Goal: Information Seeking & Learning: Learn about a topic

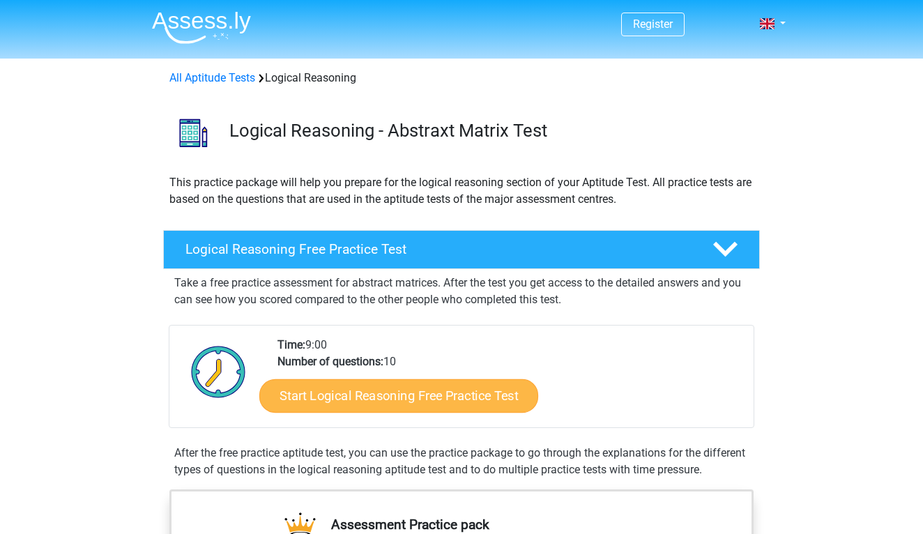
click at [321, 387] on link "Start Logical Reasoning Free Practice Test" at bounding box center [398, 394] width 279 height 33
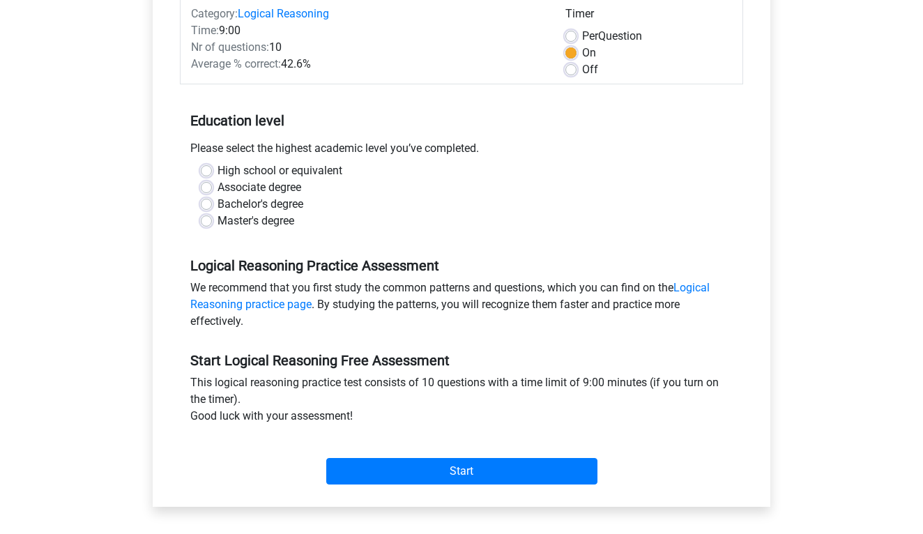
scroll to position [213, 0]
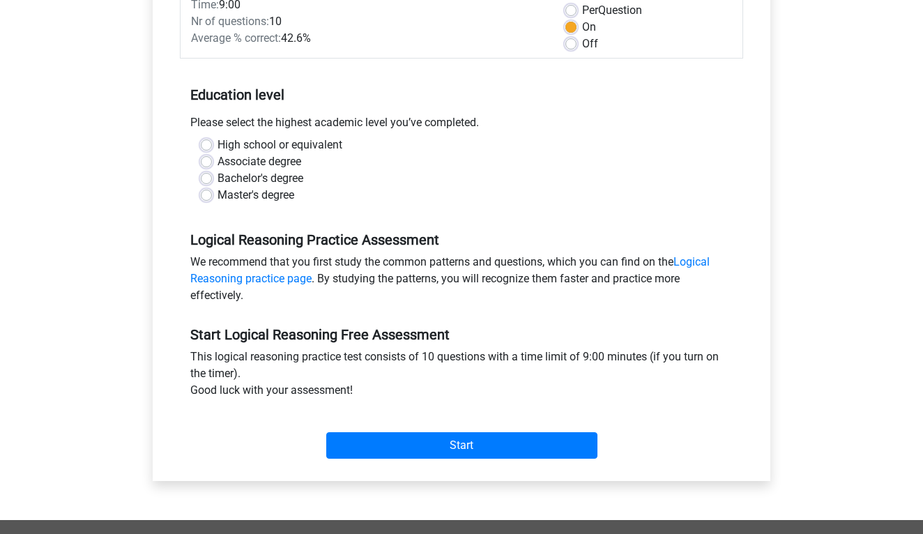
click at [261, 179] on label "Bachelor's degree" at bounding box center [260, 178] width 86 height 17
click at [212, 179] on input "Bachelor's degree" at bounding box center [206, 177] width 11 height 14
radio input "true"
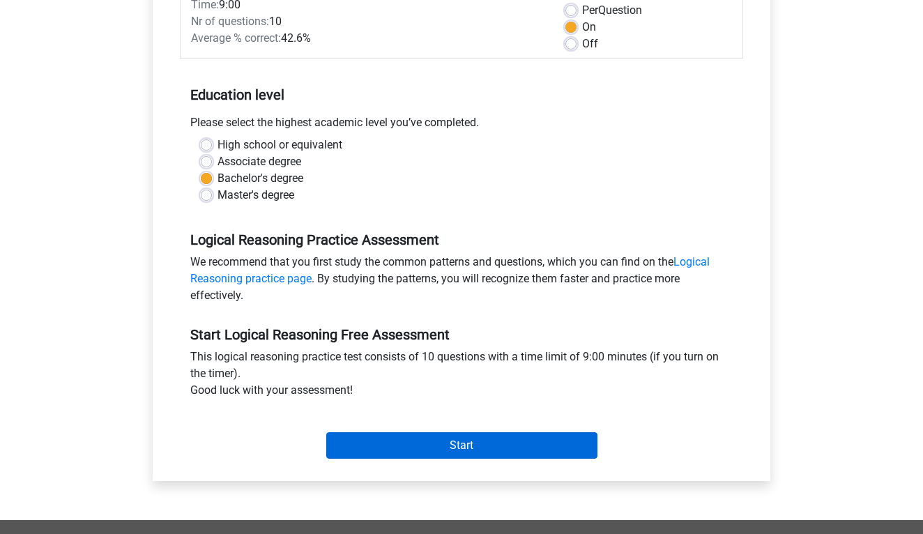
click at [470, 452] on input "Start" at bounding box center [461, 445] width 271 height 26
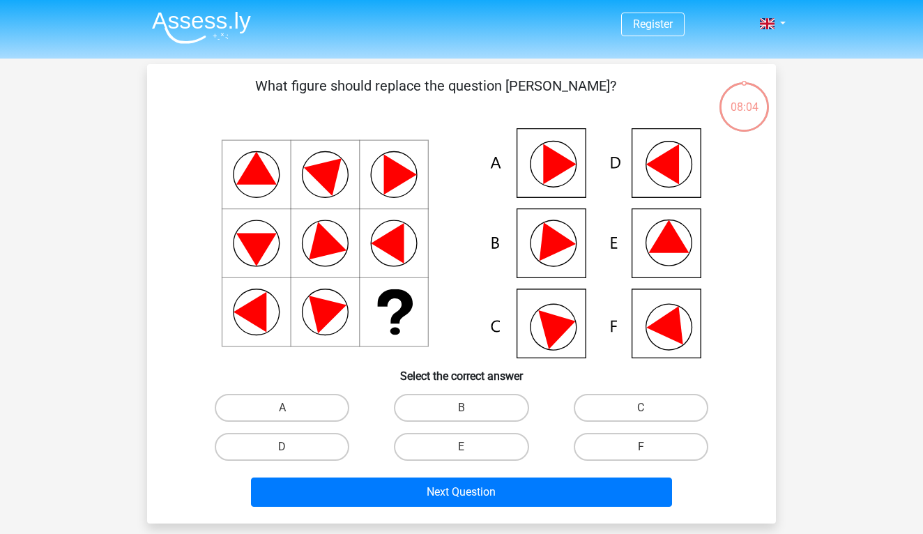
click at [661, 329] on icon at bounding box center [671, 321] width 50 height 47
click at [628, 447] on label "F" at bounding box center [640, 447] width 134 height 28
click at [640, 447] on input "F" at bounding box center [644, 451] width 9 height 9
radio input "true"
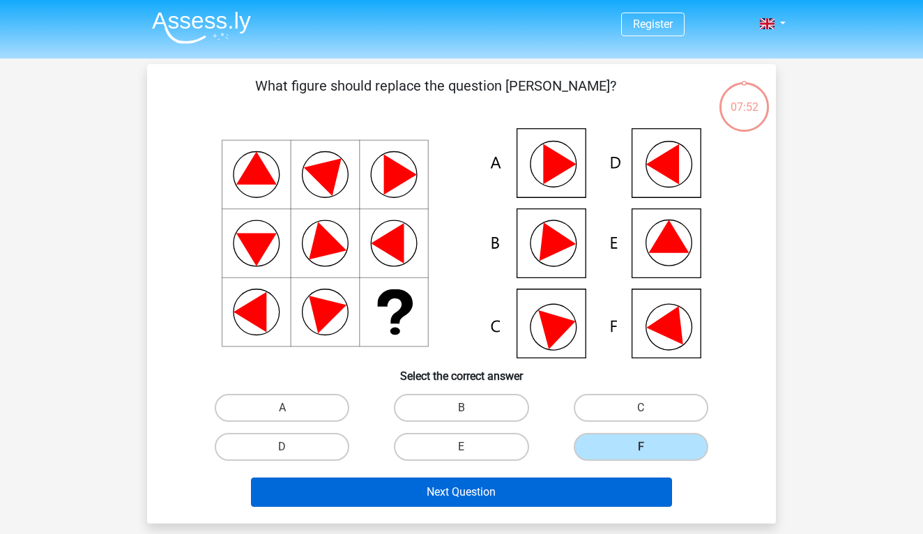
click at [520, 505] on button "Next Question" at bounding box center [462, 491] width 422 height 29
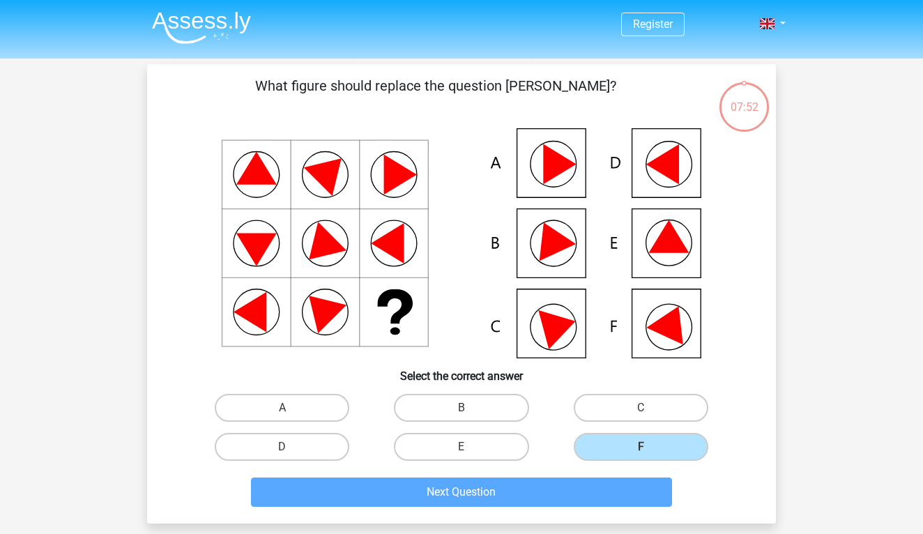
scroll to position [64, 0]
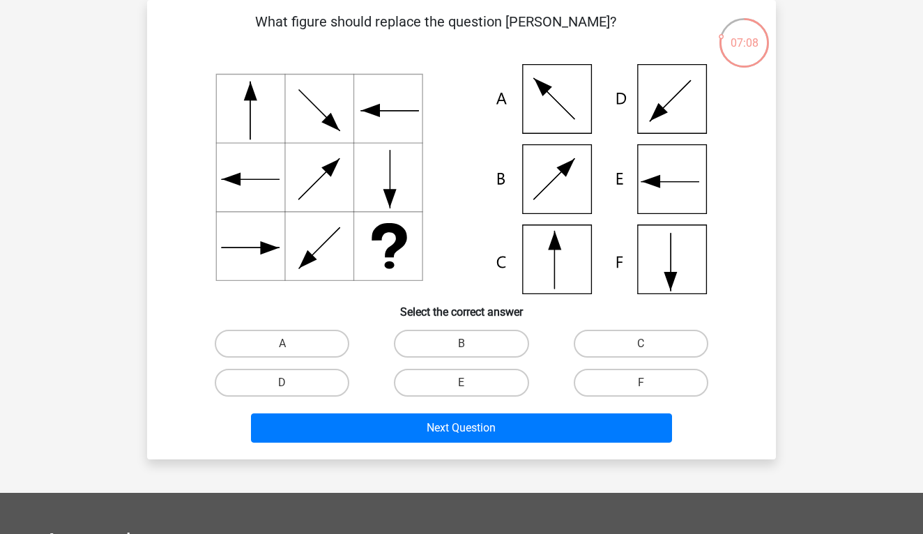
click at [562, 242] on icon at bounding box center [461, 179] width 562 height 230
click at [616, 349] on label "C" at bounding box center [640, 344] width 134 height 28
click at [640, 349] on input "C" at bounding box center [644, 348] width 9 height 9
radio input "true"
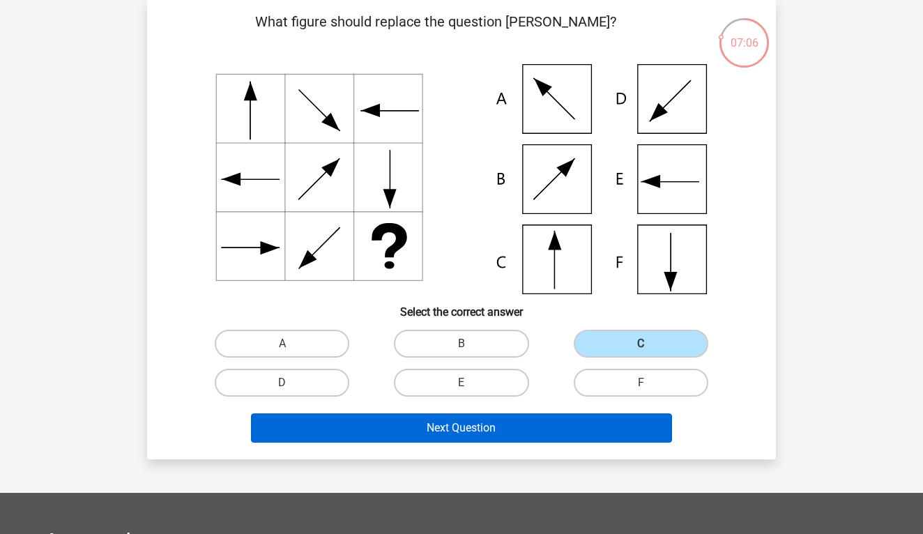
click at [537, 422] on button "Next Question" at bounding box center [462, 427] width 422 height 29
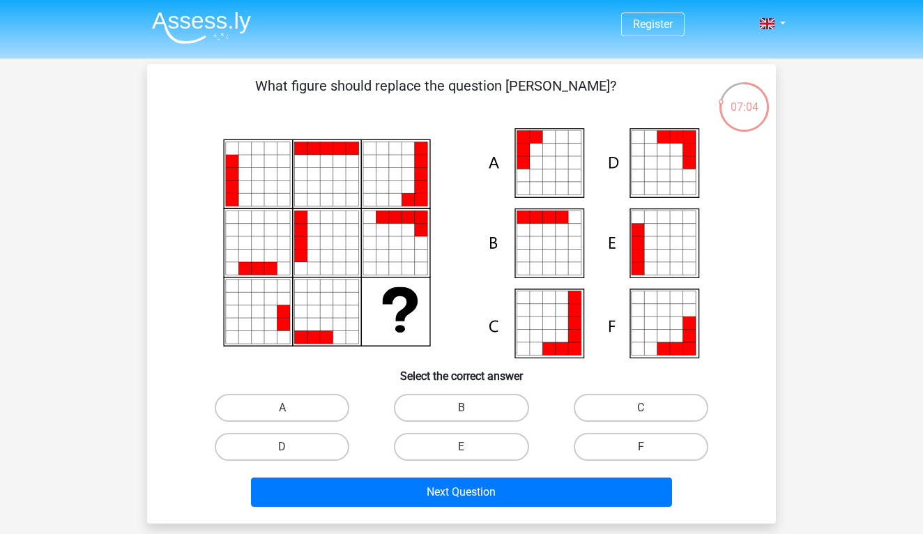
scroll to position [0, 0]
click at [552, 161] on icon at bounding box center [548, 162] width 13 height 13
click at [288, 408] on input "A" at bounding box center [286, 412] width 9 height 9
radio input "true"
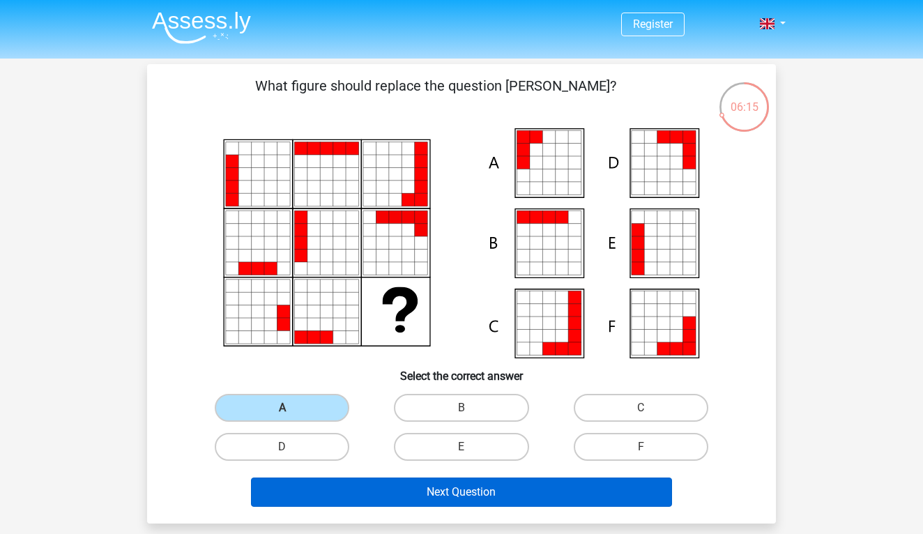
click at [408, 490] on button "Next Question" at bounding box center [462, 491] width 422 height 29
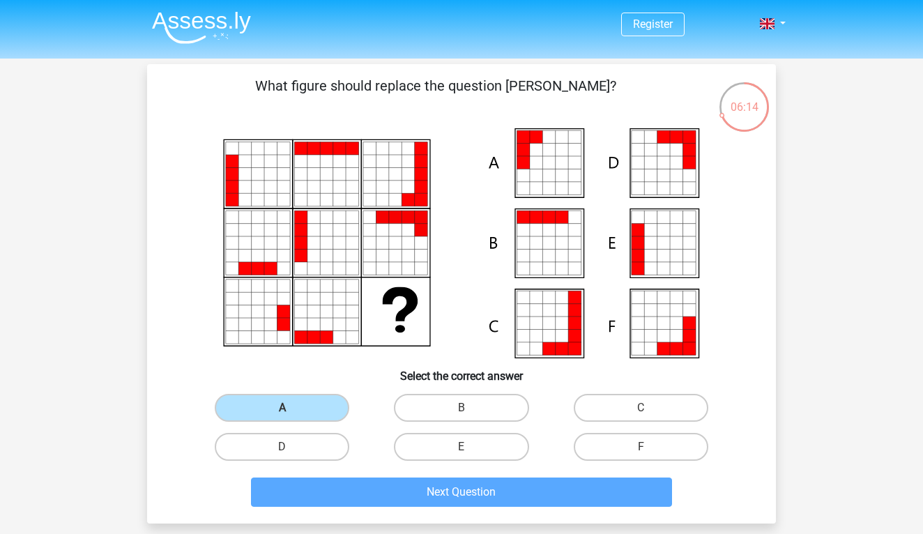
scroll to position [64, 0]
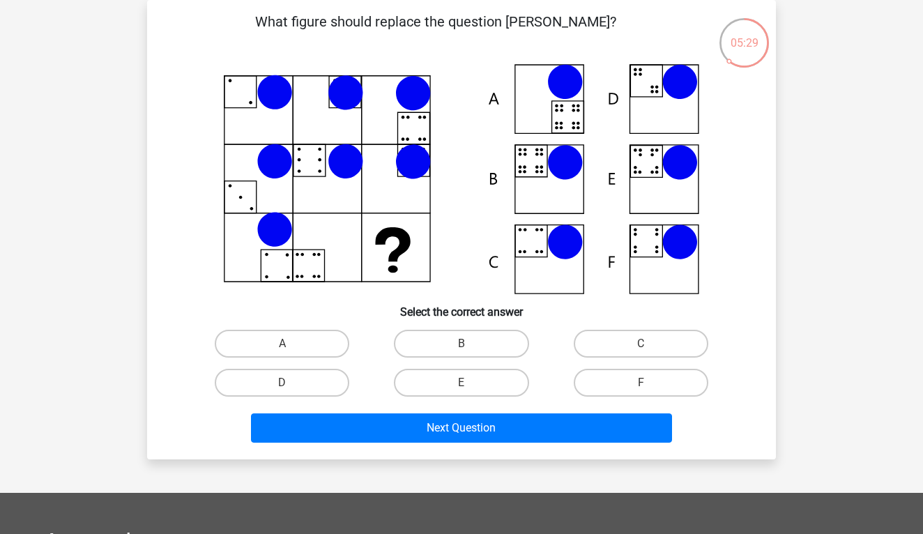
click at [548, 157] on icon at bounding box center [461, 179] width 562 height 230
click at [449, 341] on label "B" at bounding box center [461, 344] width 134 height 28
click at [461, 344] on input "B" at bounding box center [465, 348] width 9 height 9
radio input "true"
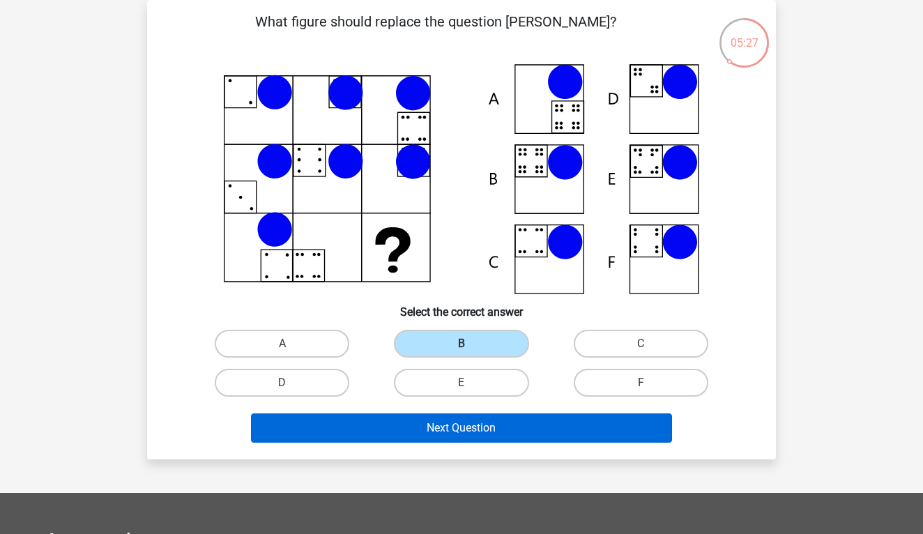
click at [459, 432] on button "Next Question" at bounding box center [462, 427] width 422 height 29
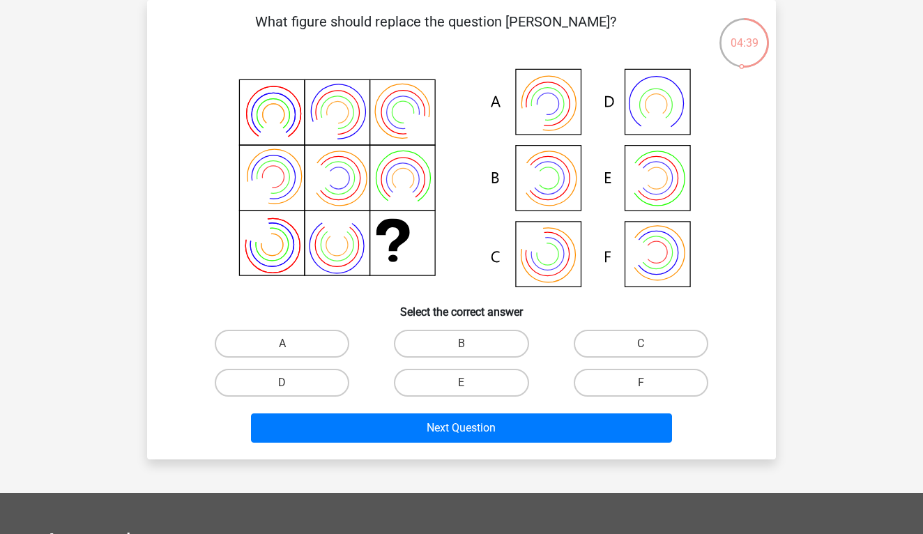
click at [650, 176] on icon at bounding box center [643, 178] width 31 height 38
click at [552, 167] on icon at bounding box center [461, 179] width 562 height 230
click at [468, 344] on input "B" at bounding box center [465, 348] width 9 height 9
radio input "true"
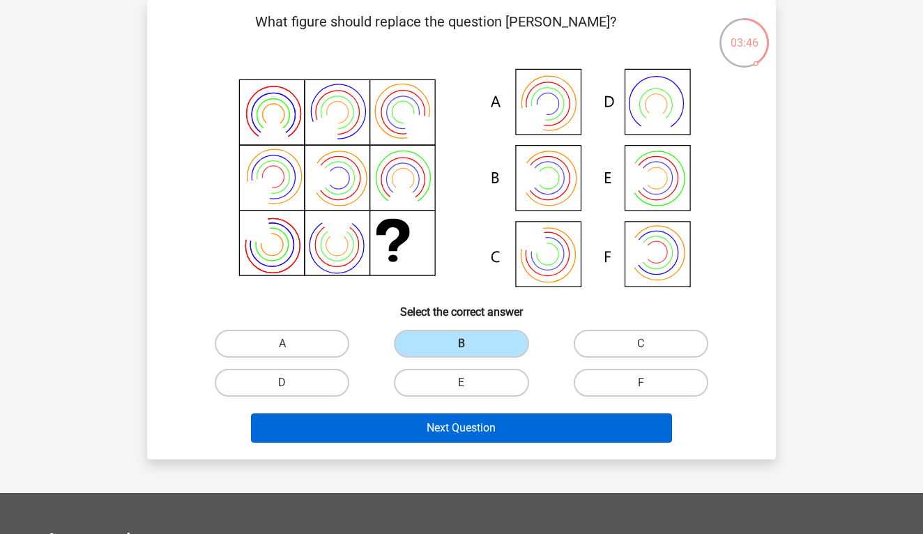
click at [494, 424] on button "Next Question" at bounding box center [462, 427] width 422 height 29
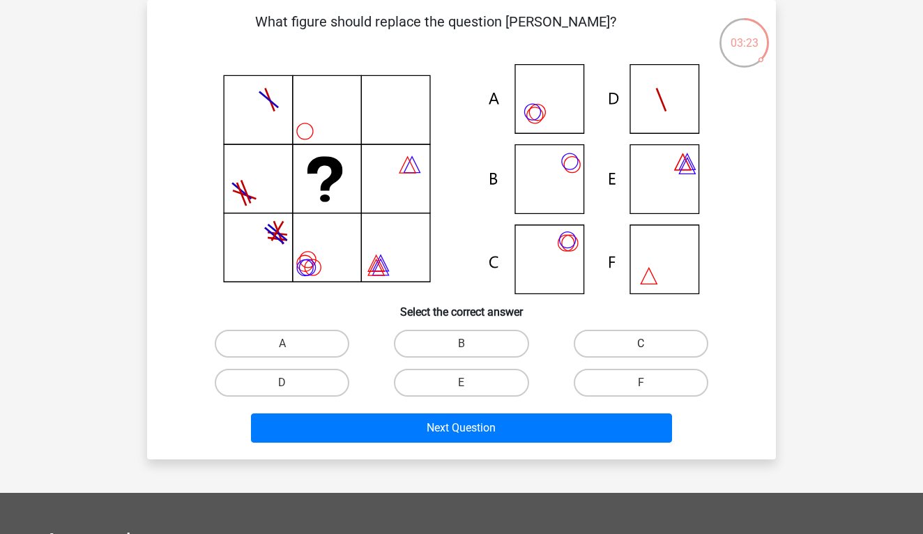
click at [603, 339] on label "C" at bounding box center [640, 344] width 134 height 28
click at [640, 344] on input "C" at bounding box center [644, 348] width 9 height 9
radio input "true"
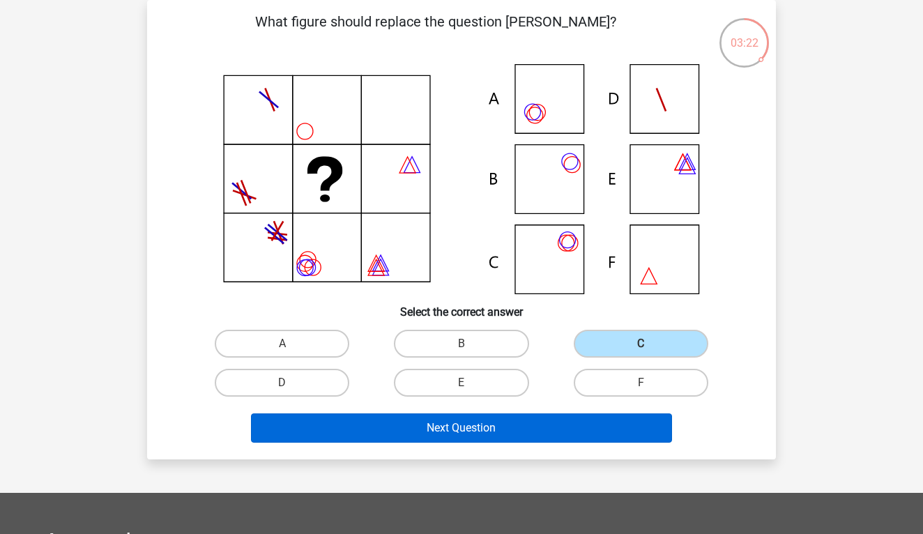
click at [519, 436] on button "Next Question" at bounding box center [462, 427] width 422 height 29
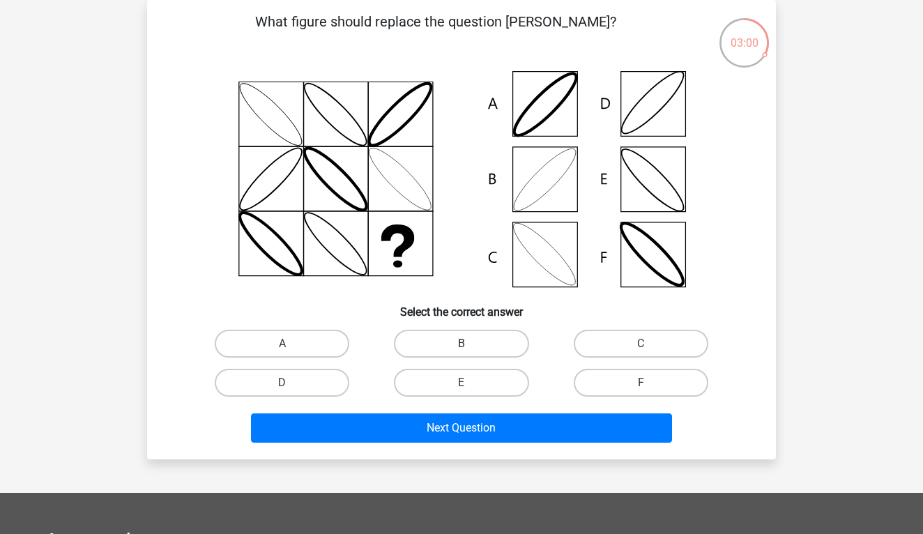
click at [487, 344] on label "B" at bounding box center [461, 344] width 134 height 28
click at [470, 344] on input "B" at bounding box center [465, 348] width 9 height 9
radio input "true"
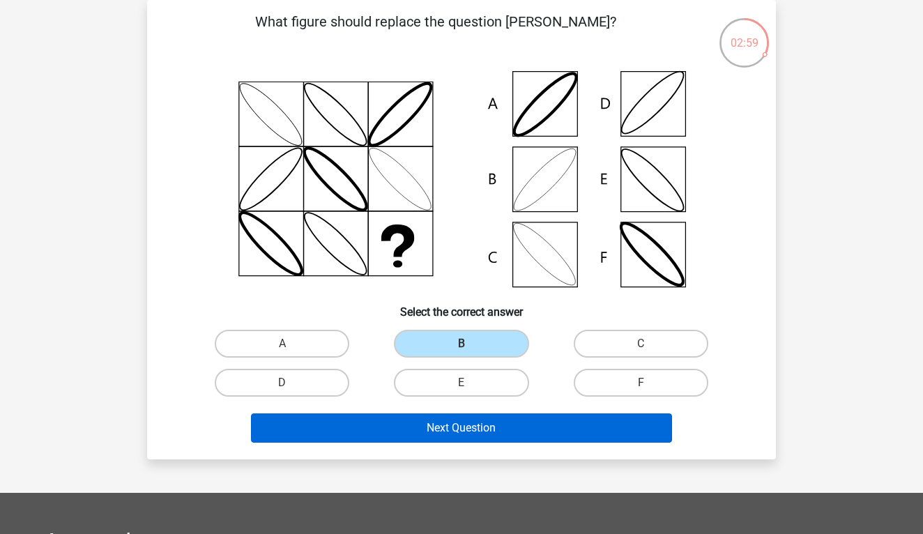
click at [476, 429] on button "Next Question" at bounding box center [462, 427] width 422 height 29
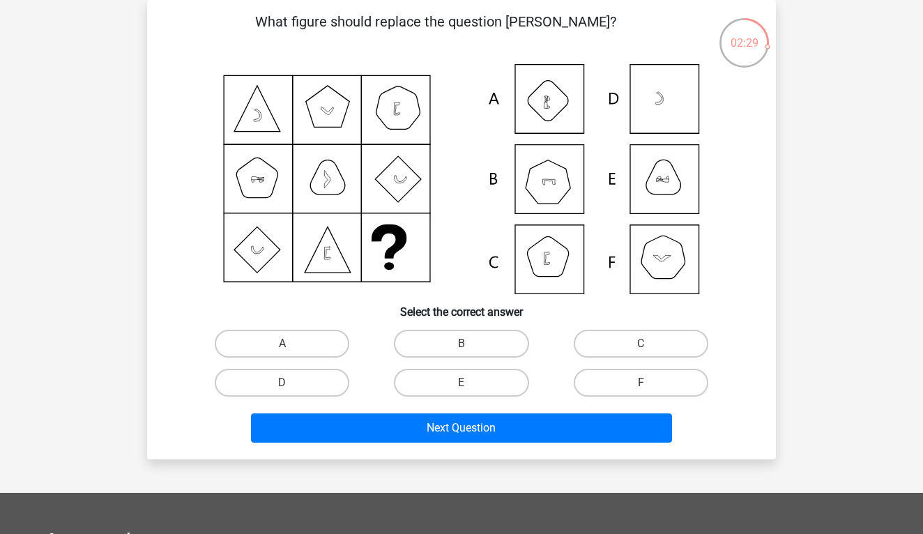
click at [647, 182] on icon at bounding box center [461, 179] width 562 height 230
click at [444, 388] on label "E" at bounding box center [461, 383] width 134 height 28
click at [461, 388] on input "E" at bounding box center [465, 387] width 9 height 9
radio input "true"
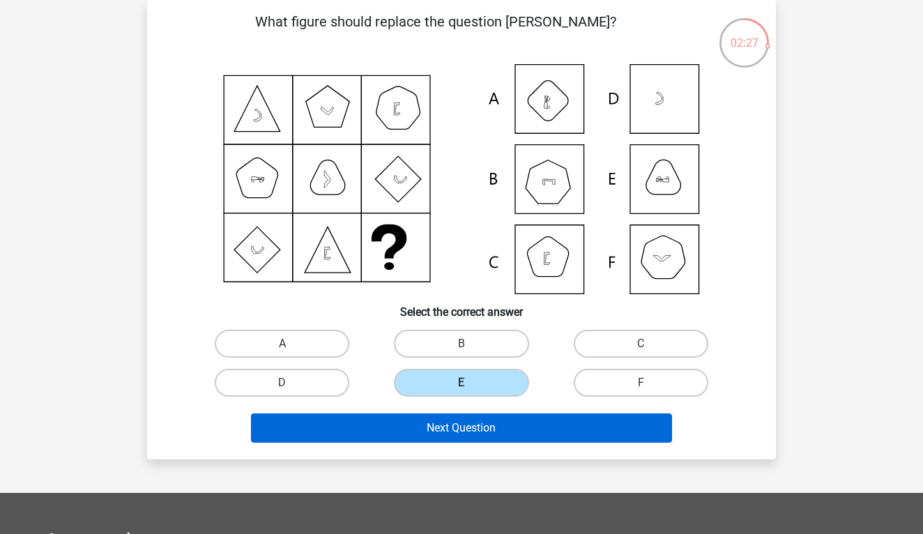
click at [435, 424] on button "Next Question" at bounding box center [462, 427] width 422 height 29
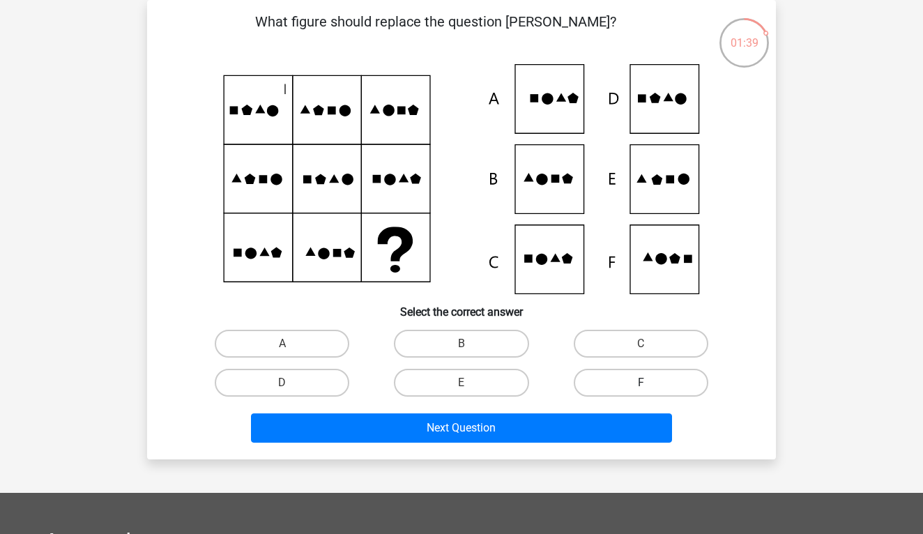
click at [617, 374] on label "F" at bounding box center [640, 383] width 134 height 28
click at [640, 383] on input "F" at bounding box center [644, 387] width 9 height 9
radio input "true"
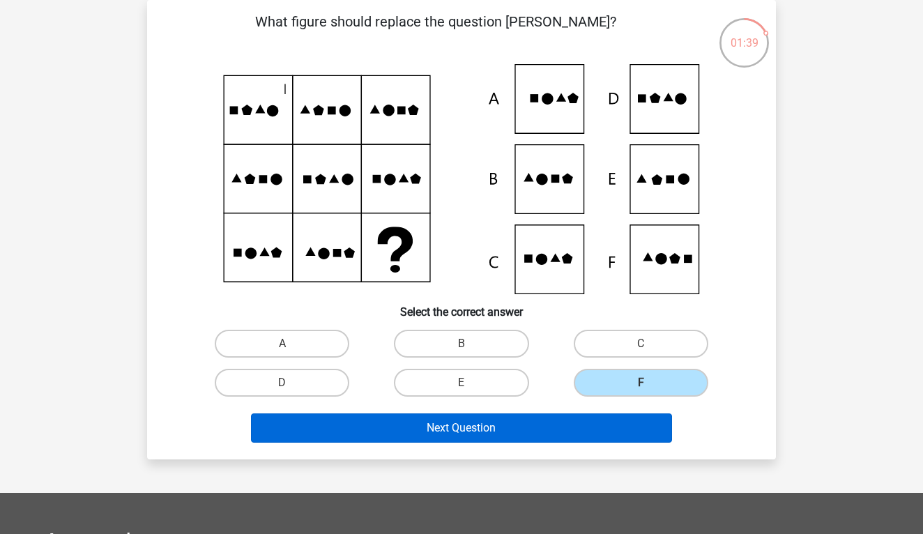
click at [589, 422] on button "Next Question" at bounding box center [462, 427] width 422 height 29
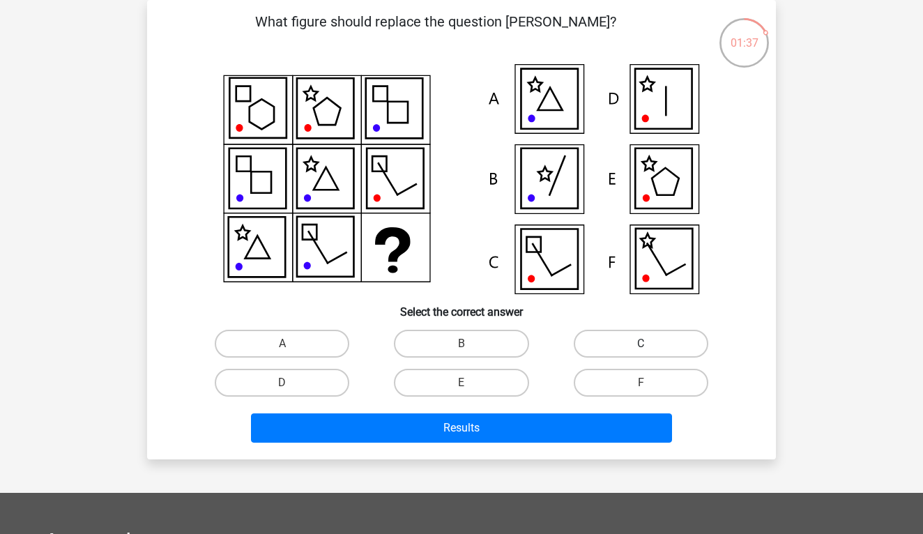
click at [609, 340] on label "C" at bounding box center [640, 344] width 134 height 28
click at [640, 344] on input "C" at bounding box center [644, 348] width 9 height 9
radio input "true"
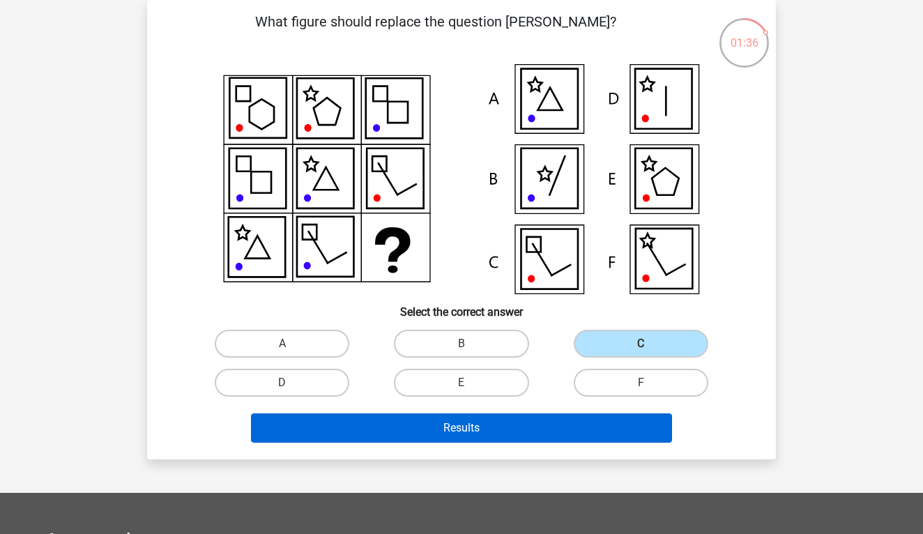
click at [505, 436] on button "Results" at bounding box center [462, 427] width 422 height 29
